Goal: Task Accomplishment & Management: Contribute content

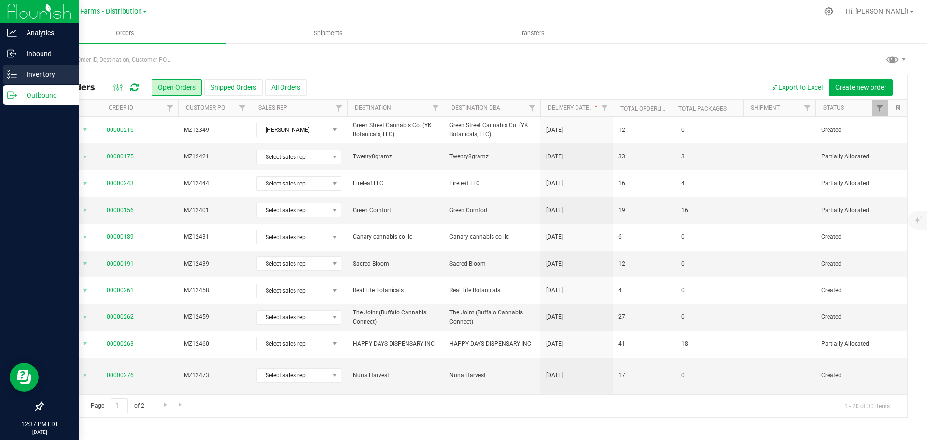
scroll to position [265, 0]
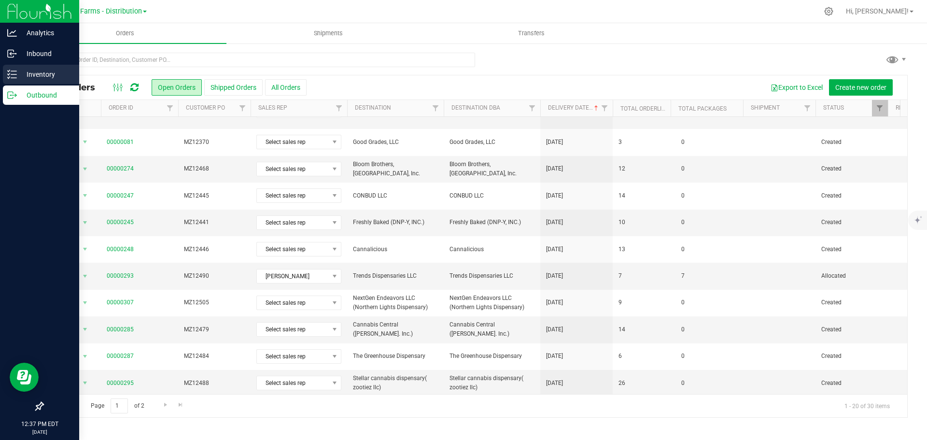
click at [14, 70] on icon at bounding box center [12, 75] width 10 height 10
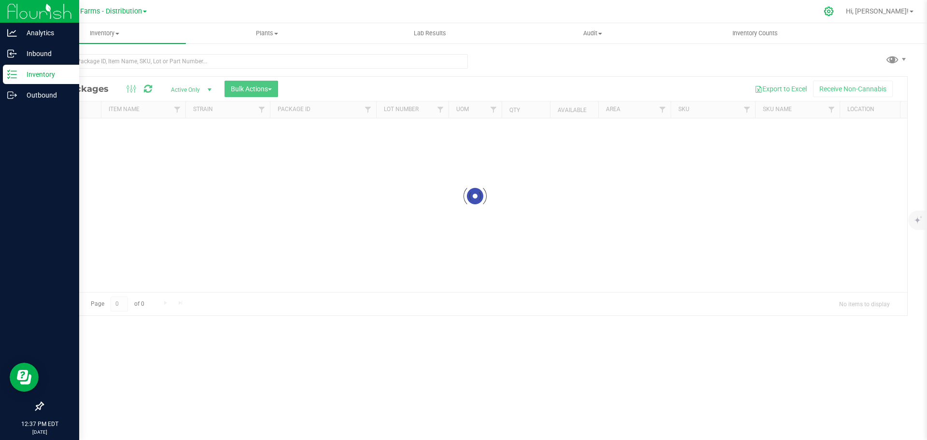
click at [834, 13] on icon at bounding box center [829, 11] width 10 height 10
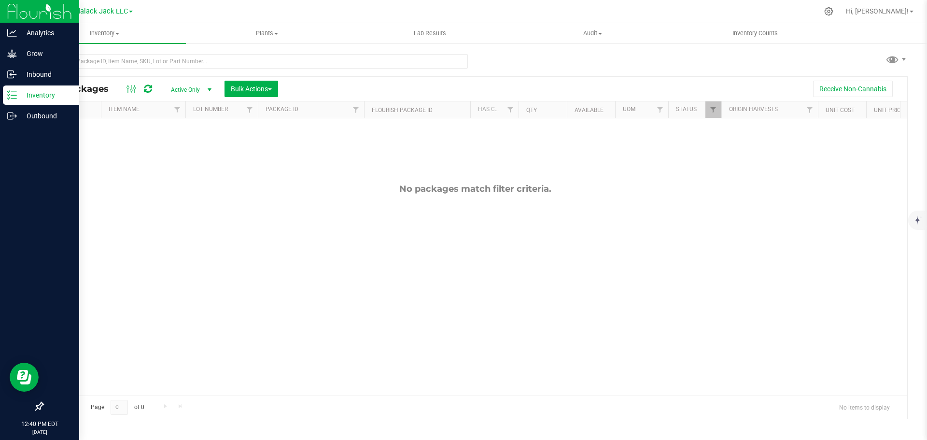
click at [128, 10] on link "Kaddalack Jack LLC" at bounding box center [98, 10] width 69 height 9
click at [834, 12] on icon at bounding box center [829, 11] width 10 height 10
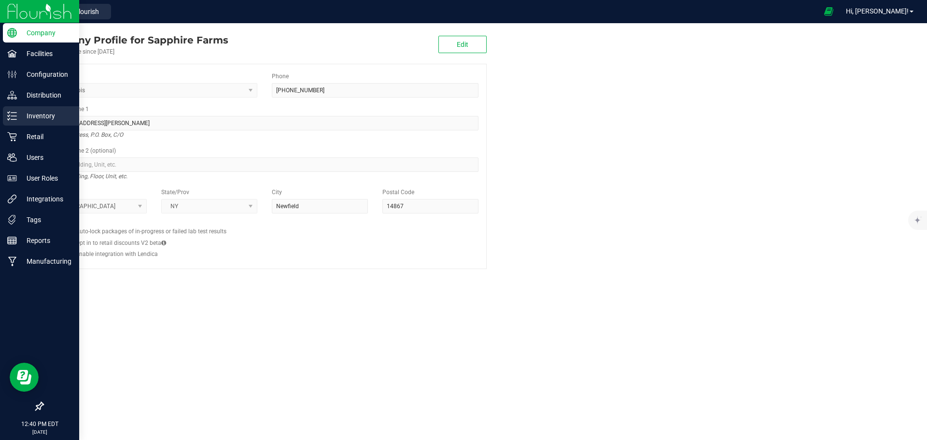
click at [17, 114] on p "Inventory" at bounding box center [46, 116] width 58 height 12
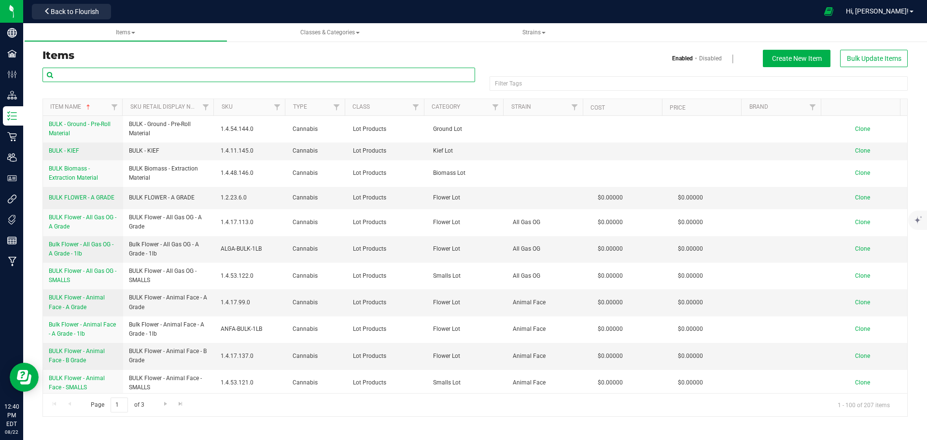
drag, startPoint x: 201, startPoint y: 75, endPoint x: 209, endPoint y: 69, distance: 9.7
click at [201, 74] on input "text" at bounding box center [258, 75] width 433 height 14
type input "LEMON VENOM"
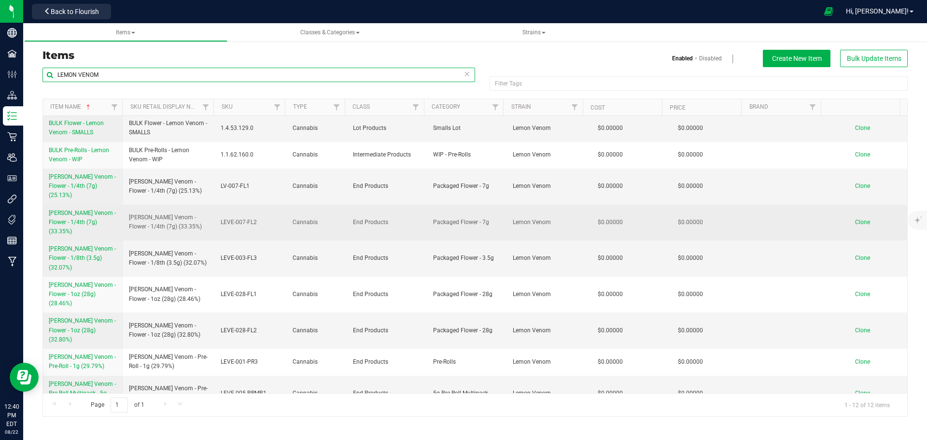
scroll to position [99, 0]
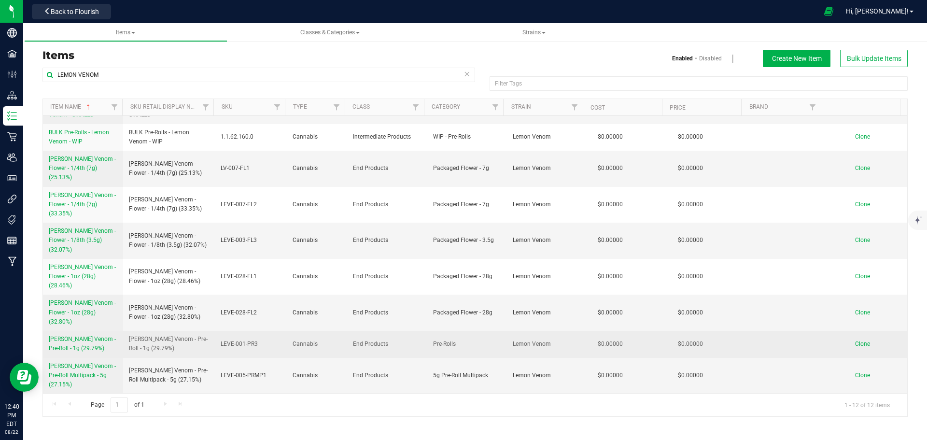
drag, startPoint x: 44, startPoint y: 337, endPoint x: 112, endPoint y: 349, distance: 68.1
click at [112, 349] on td "[PERSON_NAME] Venom - Pre-Roll - 1g (29.79%)" at bounding box center [83, 344] width 80 height 27
copy span "[PERSON_NAME] Venom - Pre-Roll - 1g (29.79%)"
click at [862, 346] on span "Clone" at bounding box center [862, 343] width 15 height 7
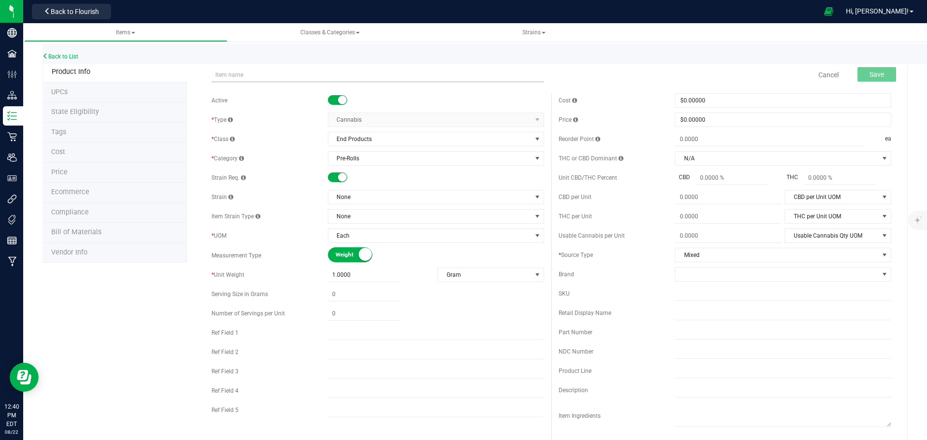
click at [320, 73] on input "text" at bounding box center [377, 75] width 333 height 14
click at [322, 75] on input "[PERSON_NAME] Venom - Pre-Roll - 1g (29.79%)" at bounding box center [377, 75] width 333 height 14
drag, startPoint x: 350, startPoint y: 75, endPoint x: 201, endPoint y: 74, distance: 149.2
click at [201, 74] on div "[PERSON_NAME] Venom - Pre-Roll - 1g (29.13%) Item name is available Cancel Save…" at bounding box center [547, 438] width 721 height 753
type input "[PERSON_NAME] Venom - Pre-Roll - 1g (29.13%)"
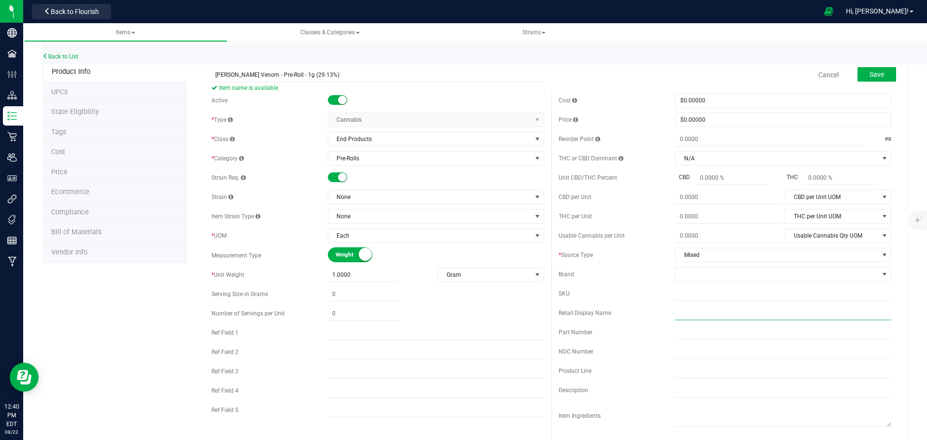
click at [702, 315] on input "text" at bounding box center [783, 313] width 216 height 14
paste input "[PERSON_NAME] Venom - Pre-Roll - 1g (29.13%)"
type input "[PERSON_NAME] Venom - Pre-Roll - 1g (29.13%)"
click at [705, 292] on input "text" at bounding box center [783, 293] width 216 height 14
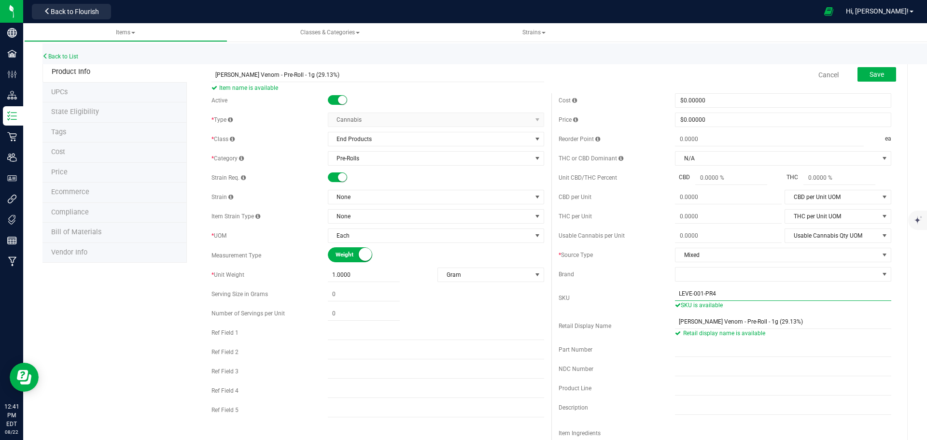
type input "LEVE-001-PR4"
click at [389, 204] on div "Active * Type Cannabis Select type Cannabis Non-Inventory Raw Materials Supplie…" at bounding box center [377, 257] width 347 height 329
click at [392, 198] on span "None" at bounding box center [429, 197] width 203 height 14
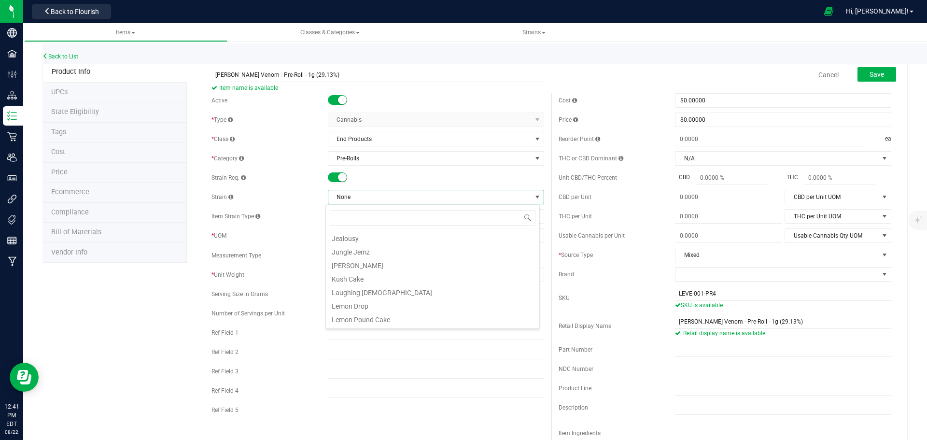
scroll to position [386, 0]
click at [409, 285] on li "Lemon Venom" at bounding box center [432, 284] width 213 height 14
click at [866, 67] on button "Save" at bounding box center [876, 74] width 39 height 14
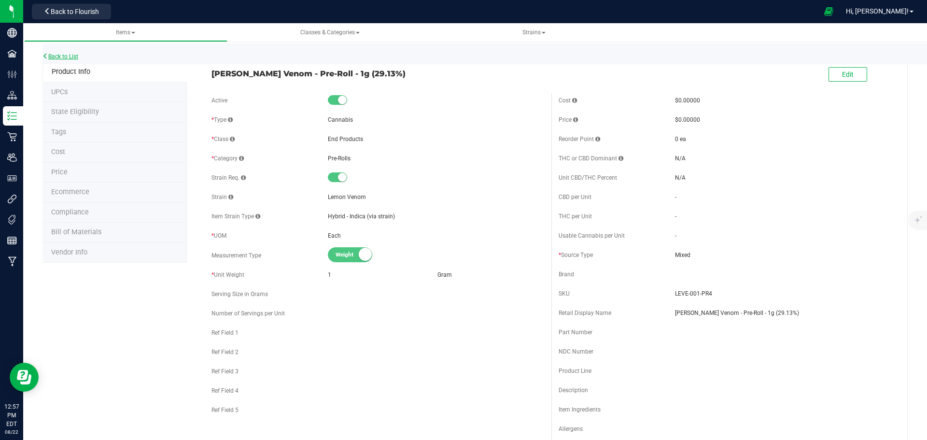
click at [62, 56] on link "Back to List" at bounding box center [60, 56] width 36 height 7
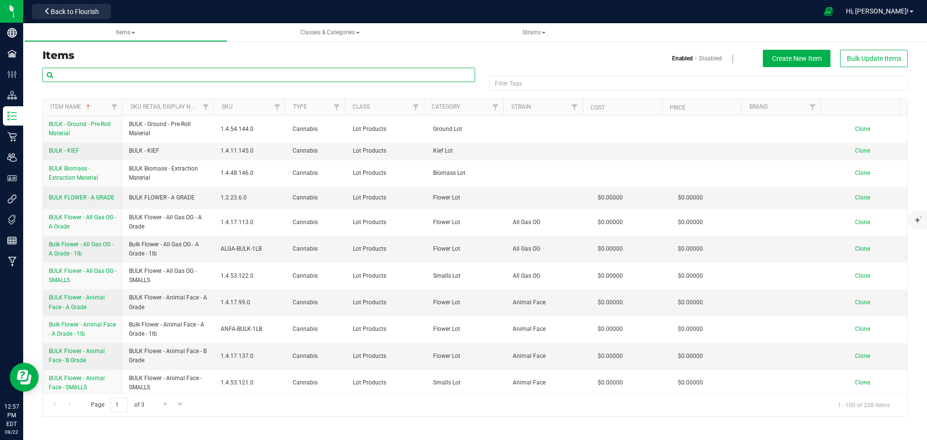
click at [205, 75] on input "text" at bounding box center [258, 75] width 433 height 14
type input "HELLA JELLY"
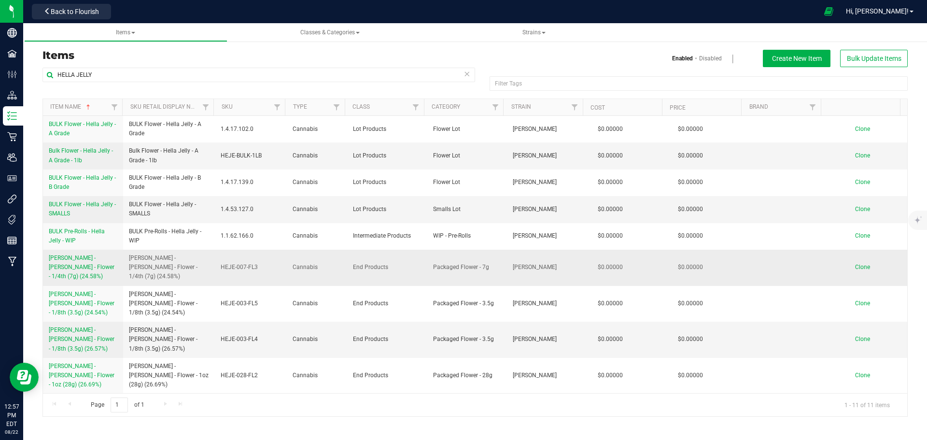
scroll to position [26, 0]
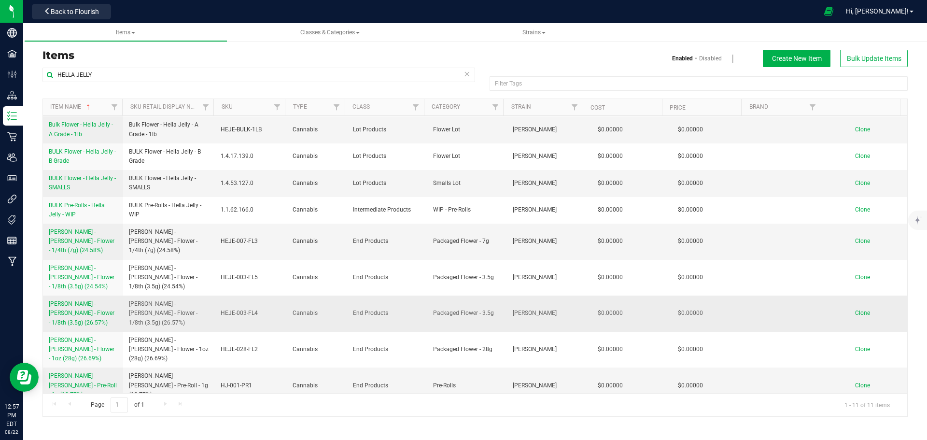
drag, startPoint x: 45, startPoint y: 283, endPoint x: 112, endPoint y: 295, distance: 68.3
click at [112, 295] on td "[PERSON_NAME] - [PERSON_NAME] - Flower - 1/8th (3.5g) (26.57%)" at bounding box center [83, 313] width 80 height 36
copy span "[PERSON_NAME] - [PERSON_NAME] - Flower - 1/8th (3.5g) (26.57%)"
click at [858, 309] on span "Clone" at bounding box center [862, 312] width 15 height 7
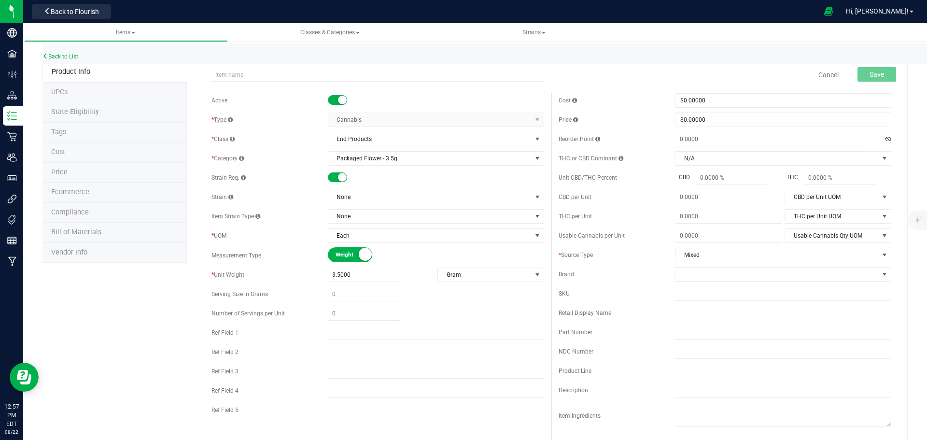
click at [337, 75] on input "text" at bounding box center [377, 75] width 333 height 14
click at [332, 74] on input "[PERSON_NAME] - [PERSON_NAME] - Flower - 1/8th (3.5g) (26.57%)" at bounding box center [377, 75] width 333 height 14
click at [378, 74] on input "[PERSON_NAME] - [PERSON_NAME] - Flower - 1/8th (3.5g) (25.85%)" at bounding box center [377, 75] width 333 height 14
type input "[PERSON_NAME] - [PERSON_NAME] - Flower - 1/8th (3.5g) (25.85%)"
click at [363, 197] on span "None" at bounding box center [429, 197] width 203 height 14
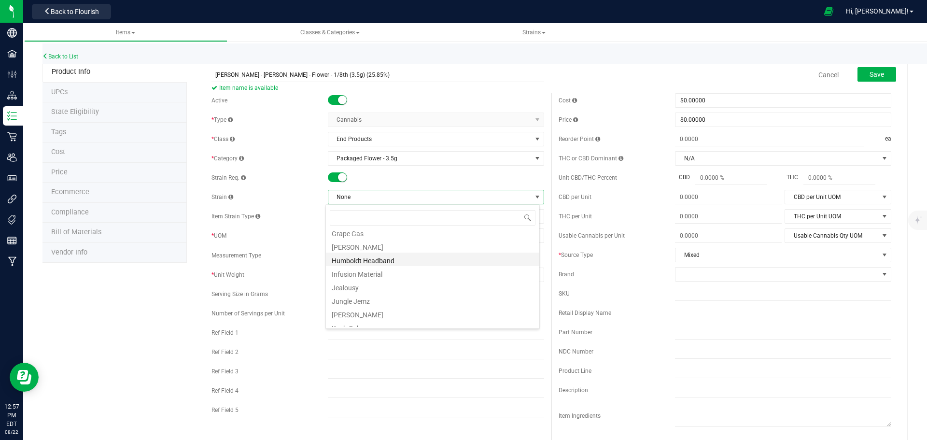
scroll to position [290, 0]
click at [376, 246] on li "[PERSON_NAME]" at bounding box center [432, 245] width 213 height 14
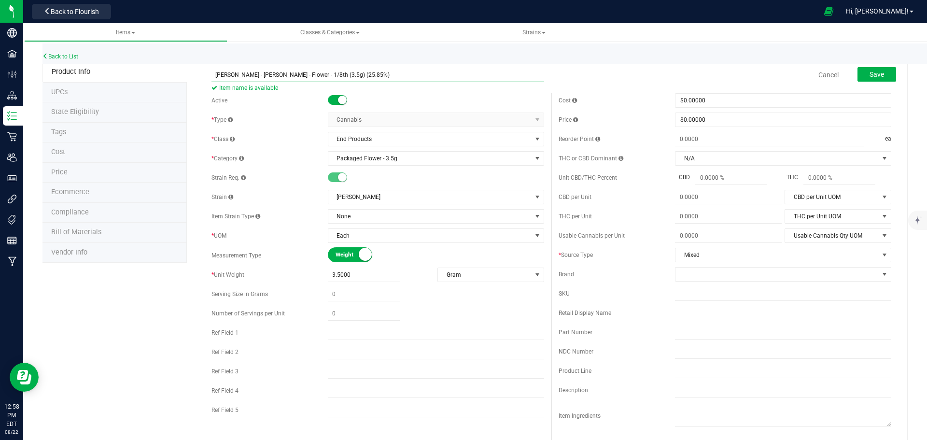
drag, startPoint x: 351, startPoint y: 73, endPoint x: 182, endPoint y: 82, distance: 169.7
click at [182, 82] on div "Product Info UPCs State Eligibility Tags Cost Price Ecommerce Compliance Bill o…" at bounding box center [474, 438] width 865 height 753
click at [719, 311] on input "text" at bounding box center [783, 313] width 216 height 14
paste input "[PERSON_NAME] - [PERSON_NAME] - Flower - 1/8th (3.5g) (25.85%)"
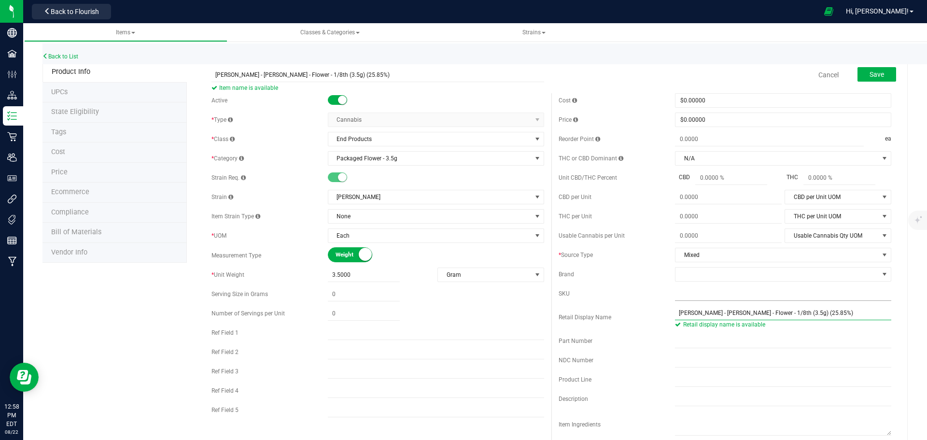
type input "[PERSON_NAME] - [PERSON_NAME] - Flower - 1/8th (3.5g) (25.85%)"
click at [715, 296] on input "text" at bounding box center [783, 293] width 216 height 14
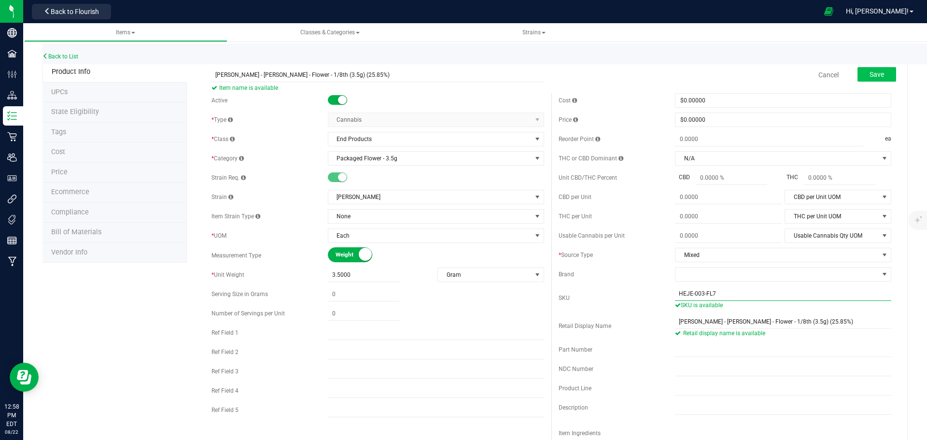
type input "HEJE-003-FL7"
click at [869, 77] on span "Save" at bounding box center [876, 74] width 14 height 8
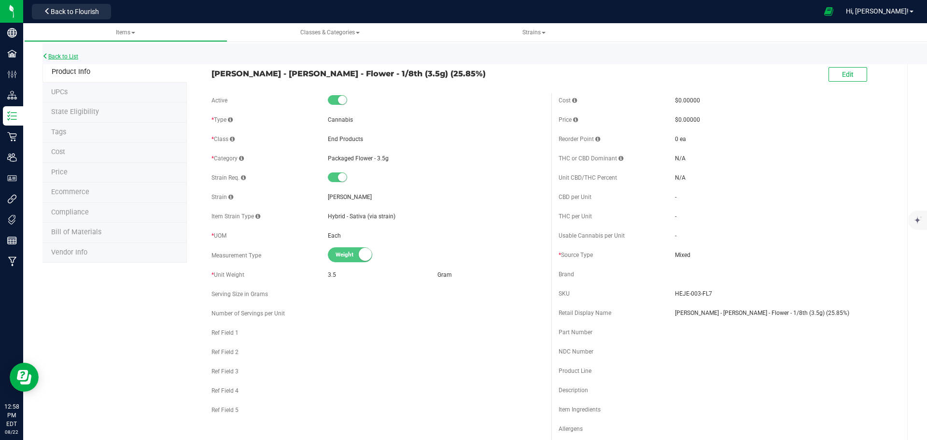
click at [70, 57] on link "Back to List" at bounding box center [60, 56] width 36 height 7
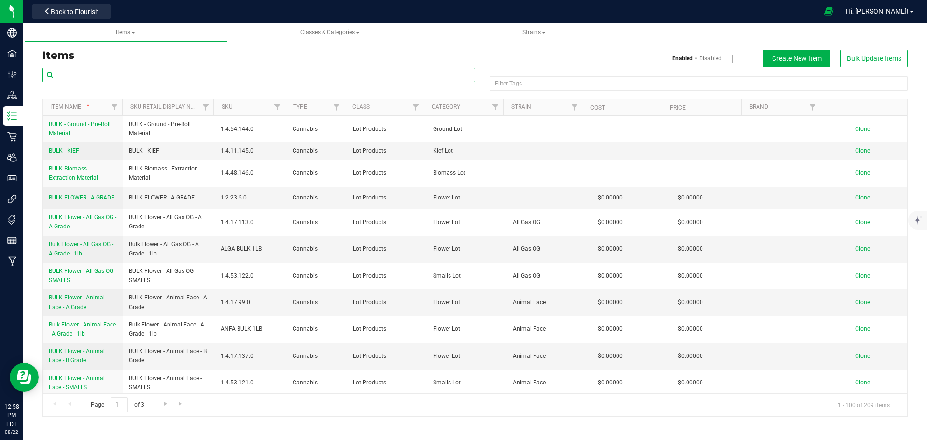
click at [225, 73] on input "text" at bounding box center [258, 75] width 433 height 14
type input "HELLA JELLY"
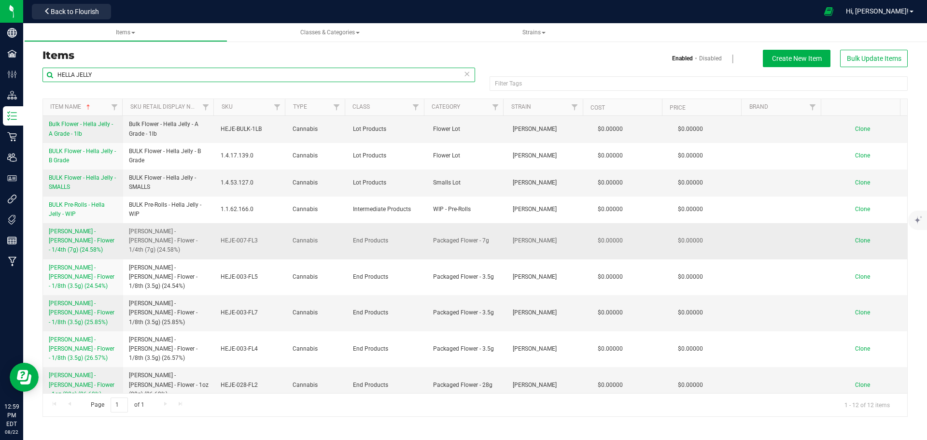
scroll to position [53, 0]
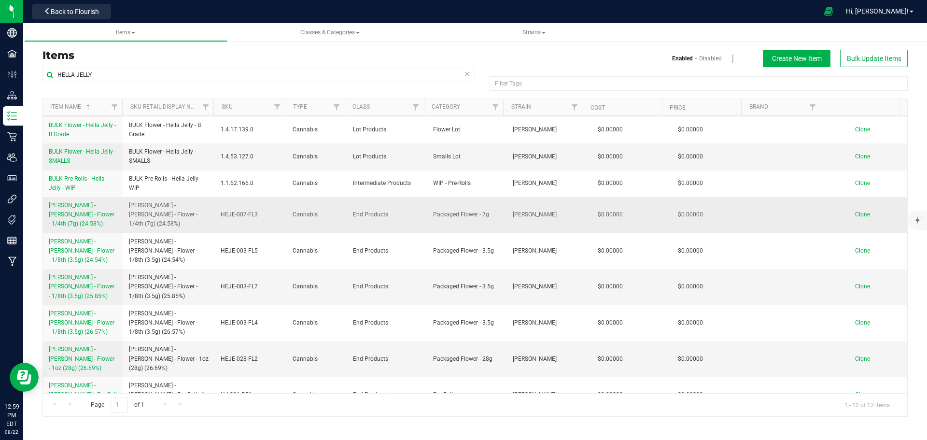
drag, startPoint x: 46, startPoint y: 202, endPoint x: 111, endPoint y: 216, distance: 66.6
click at [111, 216] on td "[PERSON_NAME] - [PERSON_NAME] - Flower - 1/4th (7g) (24.58%)" at bounding box center [83, 215] width 80 height 36
copy span "[PERSON_NAME] - [PERSON_NAME] - Flower - 1/4th (7g) (24.58%)"
click at [860, 211] on span "Clone" at bounding box center [862, 214] width 15 height 7
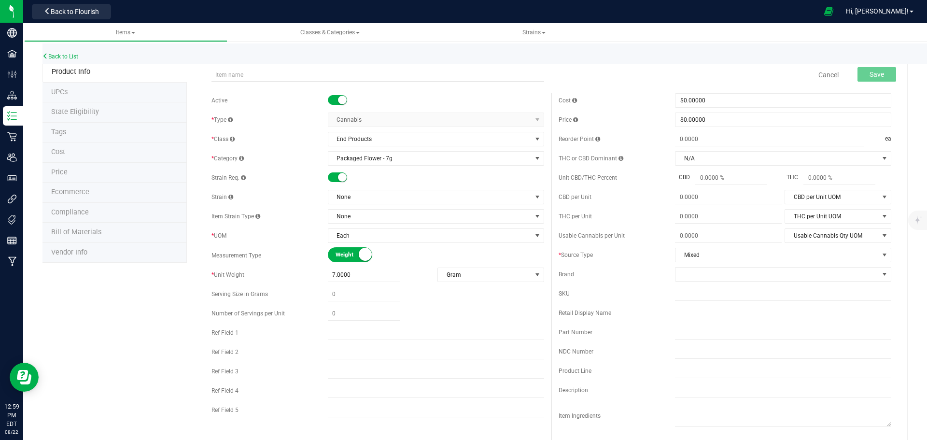
click at [315, 72] on input "text" at bounding box center [377, 75] width 333 height 14
click at [328, 76] on input "[PERSON_NAME] - [PERSON_NAME] - Flower - 1/4th (7g) (24.58%)" at bounding box center [377, 75] width 333 height 14
drag, startPoint x: 349, startPoint y: 73, endPoint x: 197, endPoint y: 70, distance: 152.6
click at [197, 70] on div "[PERSON_NAME] - [PERSON_NAME] - Flower - 1/4th (7g) (23.12%) Item name is avail…" at bounding box center [547, 438] width 721 height 753
type input "[PERSON_NAME] - [PERSON_NAME] - Flower - 1/4th (7g) (23.12%)"
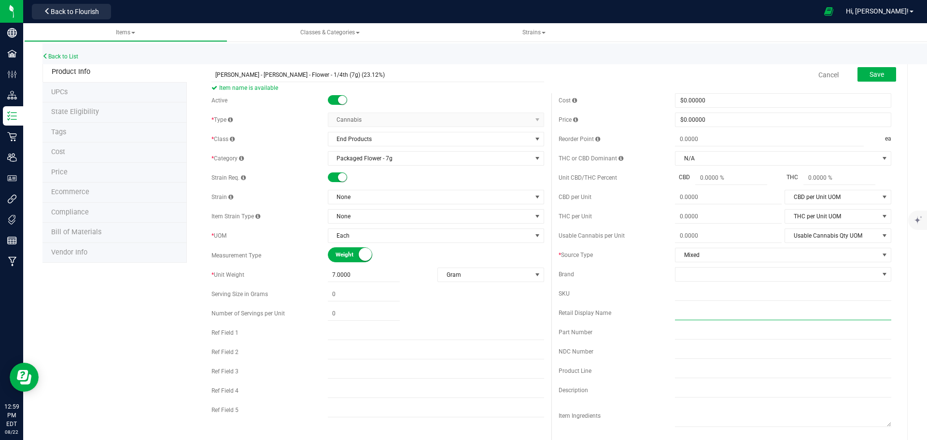
click at [712, 313] on input "text" at bounding box center [783, 313] width 216 height 14
paste input "[PERSON_NAME] - [PERSON_NAME] - Flower - 1/4th (7g) (23.12%)"
type input "[PERSON_NAME] - [PERSON_NAME] - Flower - 1/4th (7g) (23.12%)"
click at [714, 294] on input "text" at bounding box center [783, 293] width 216 height 14
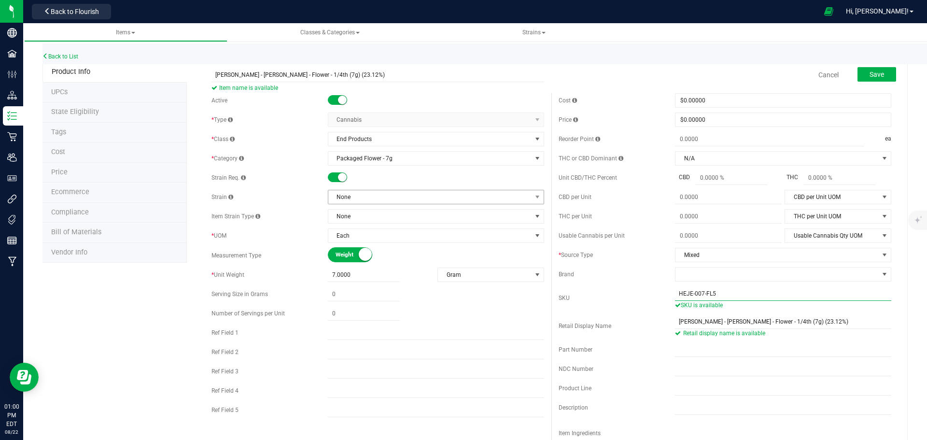
type input "HEJE-007-FL5"
click at [360, 201] on span "None" at bounding box center [429, 197] width 203 height 14
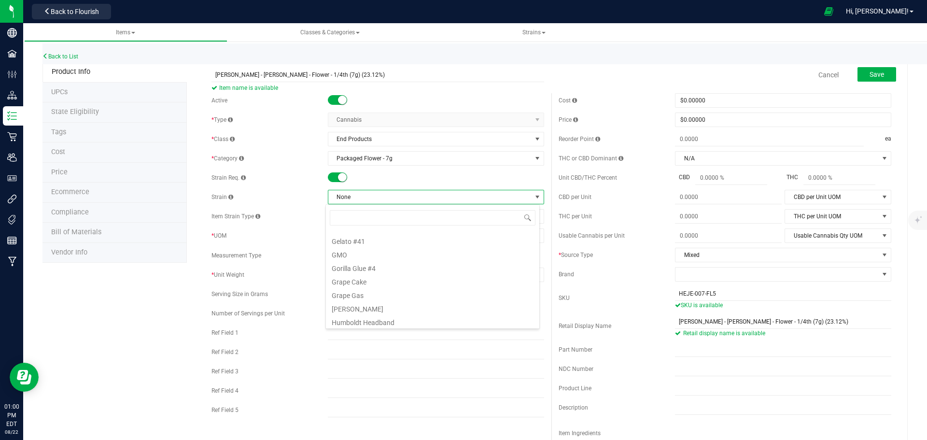
scroll to position [241, 0]
click at [385, 295] on li "[PERSON_NAME]" at bounding box center [432, 293] width 213 height 14
click at [869, 73] on span "Save" at bounding box center [876, 74] width 14 height 8
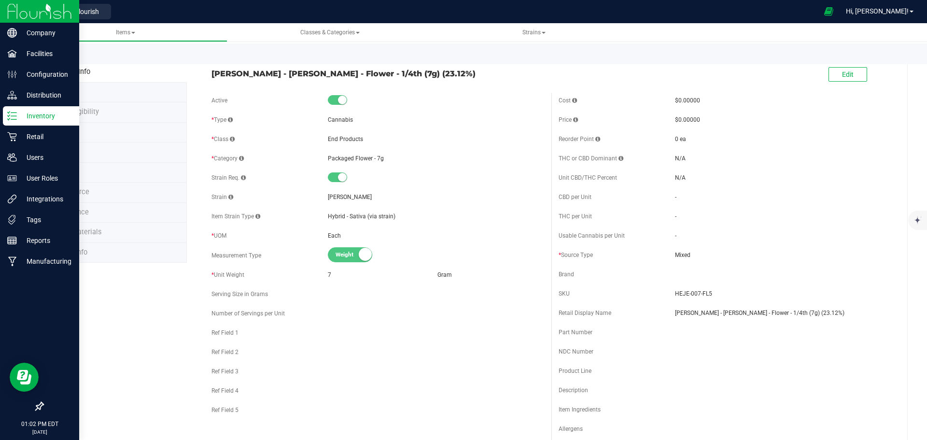
click at [16, 112] on line at bounding box center [13, 112] width 5 height 0
